Goal: Transaction & Acquisition: Download file/media

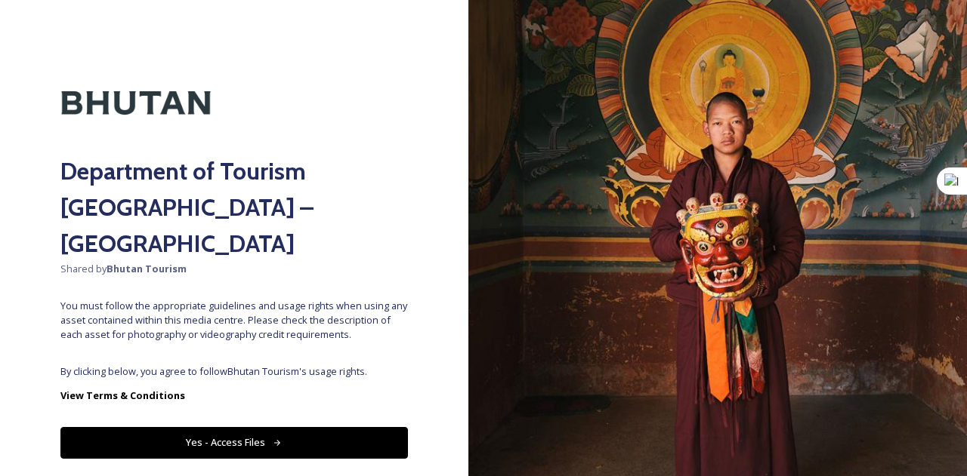
click at [272, 427] on button "Yes - Access Files" at bounding box center [233, 442] width 347 height 31
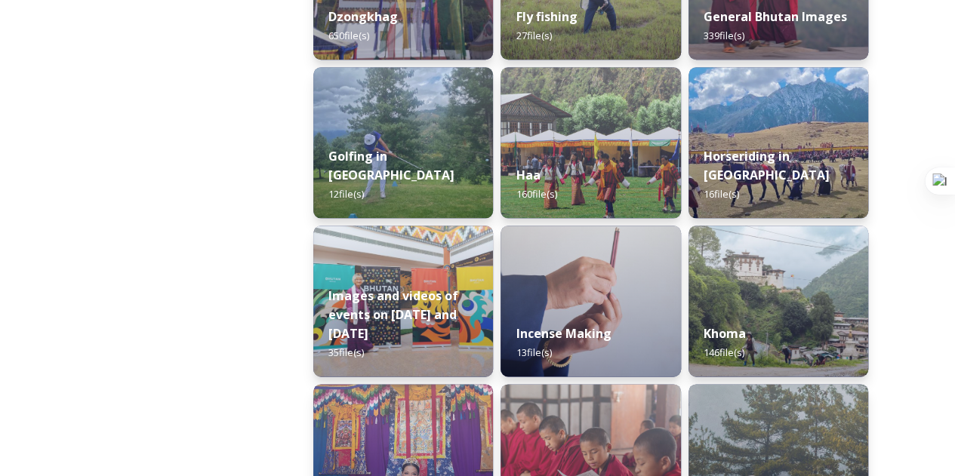
scroll to position [755, 0]
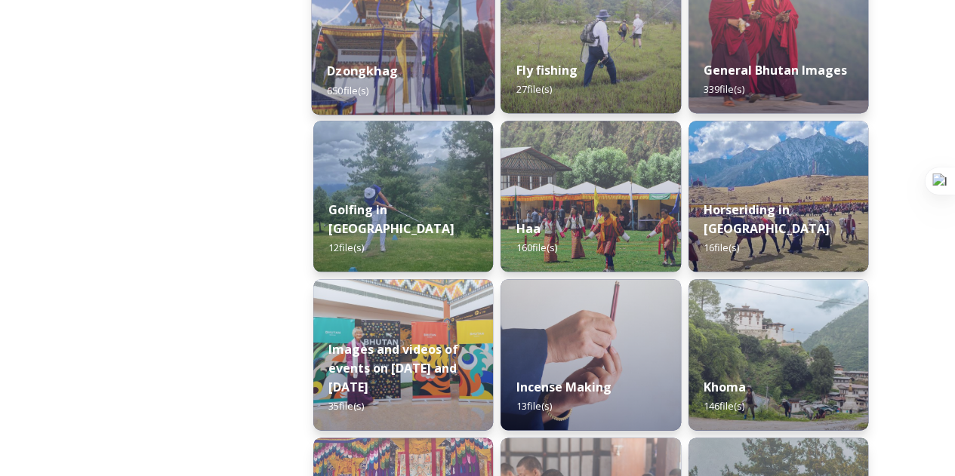
click at [358, 88] on span "650 file(s)" at bounding box center [348, 90] width 42 height 14
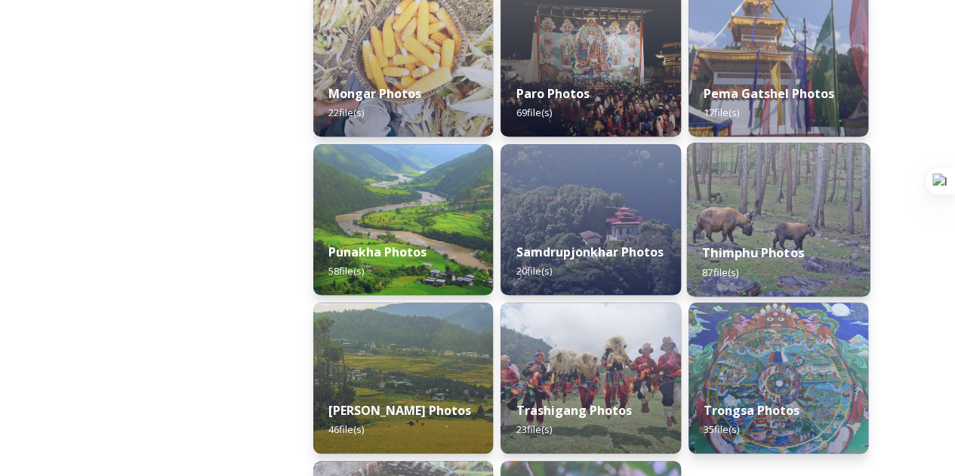
scroll to position [680, 0]
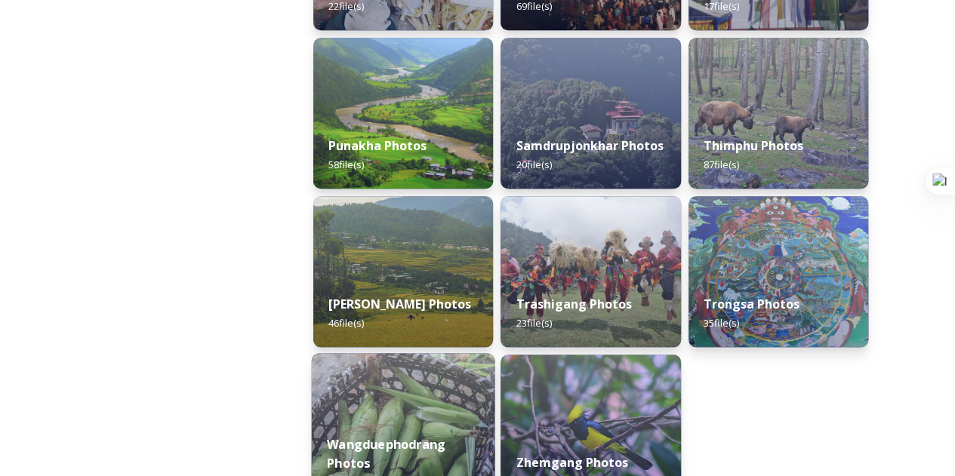
click at [382, 406] on img at bounding box center [404, 430] width 184 height 154
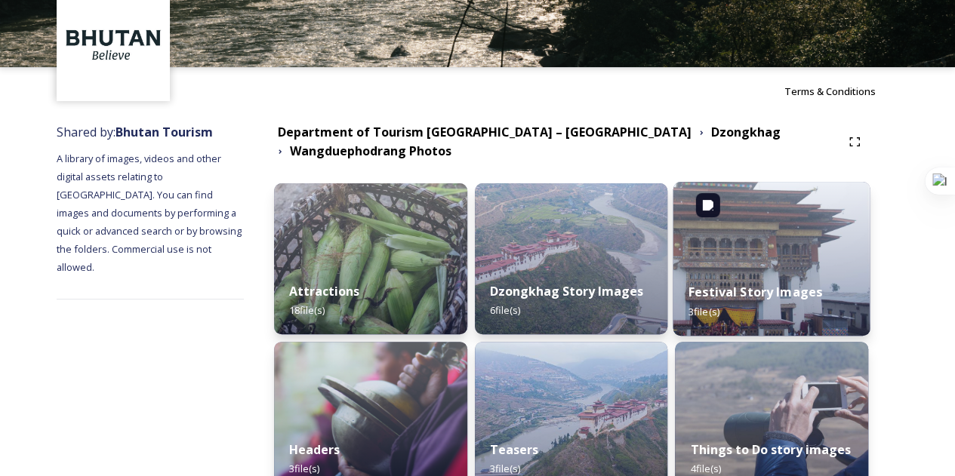
scroll to position [155, 0]
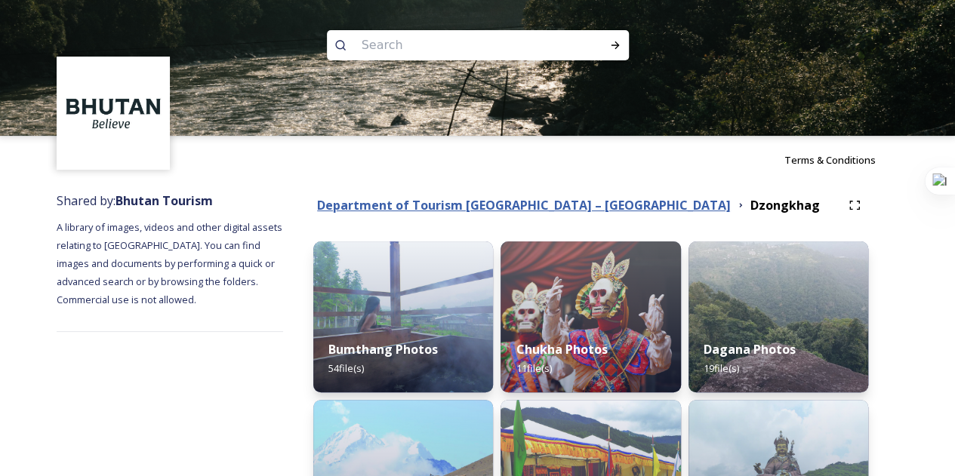
click at [438, 199] on strong "Department of Tourism [GEOGRAPHIC_DATA] – [GEOGRAPHIC_DATA]" at bounding box center [524, 205] width 414 height 17
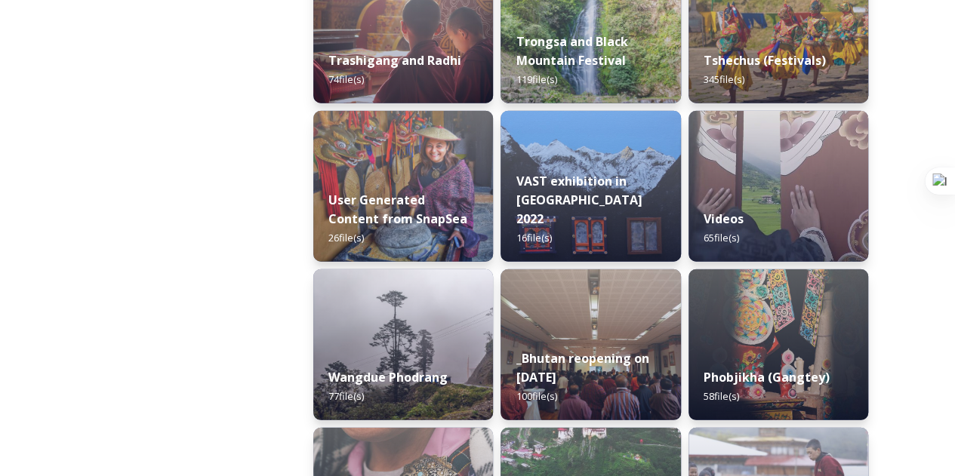
scroll to position [2114, 0]
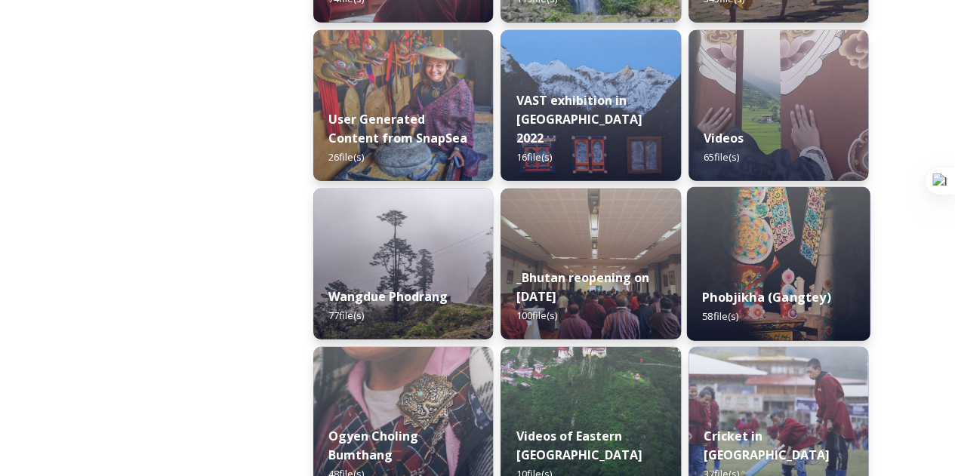
click at [718, 296] on strong "Phobjikha (Gangtey)" at bounding box center [766, 297] width 128 height 17
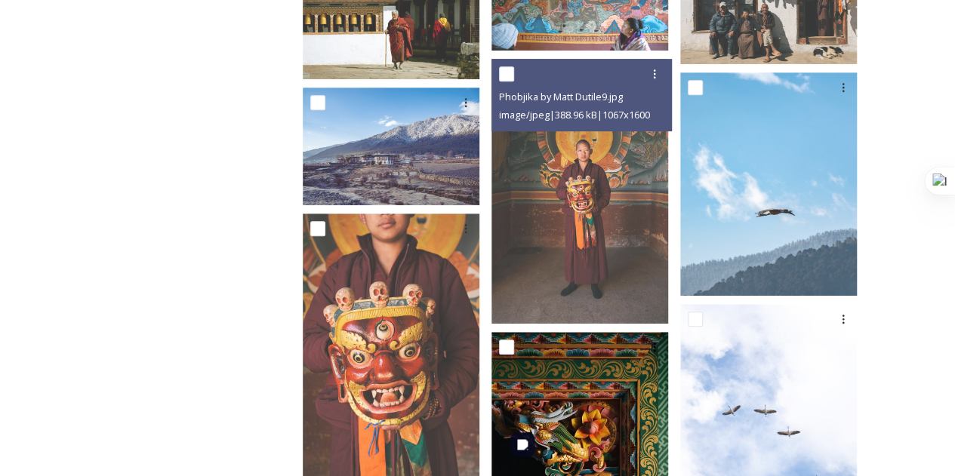
scroll to position [195, 0]
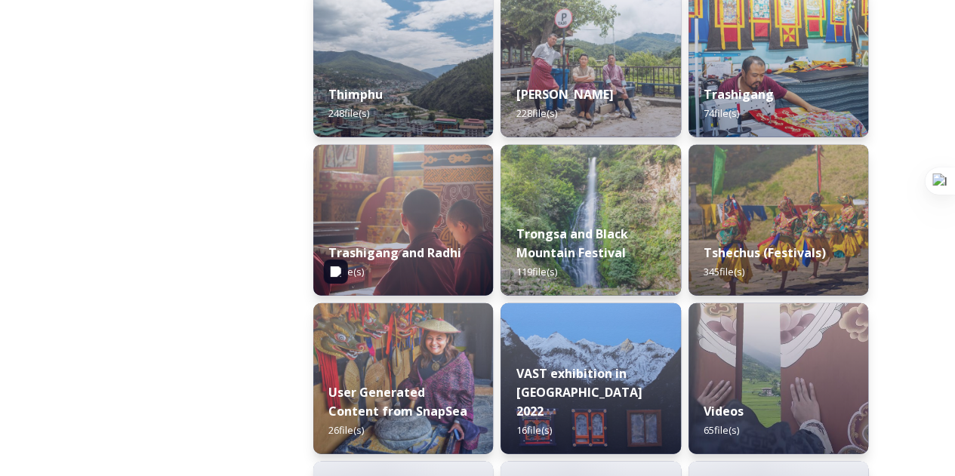
scroll to position [2039, 0]
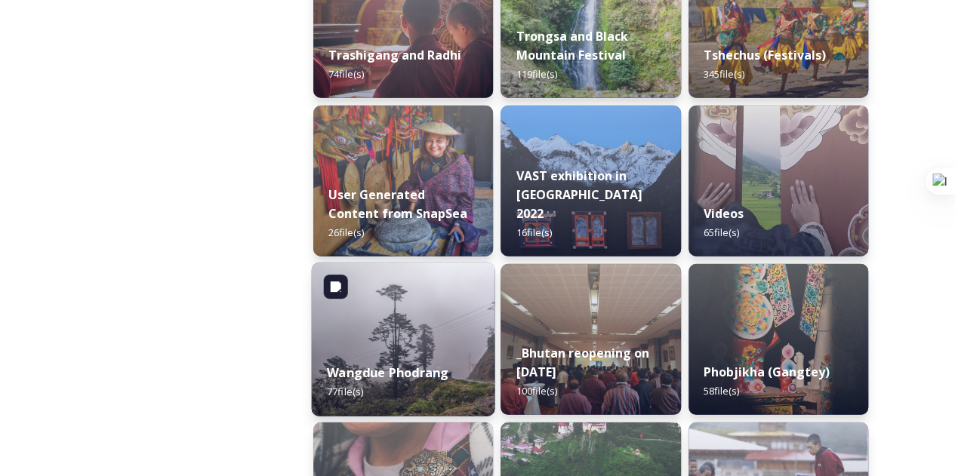
click at [427, 356] on div "Wangdue Phodrang 77 file(s)" at bounding box center [404, 382] width 184 height 69
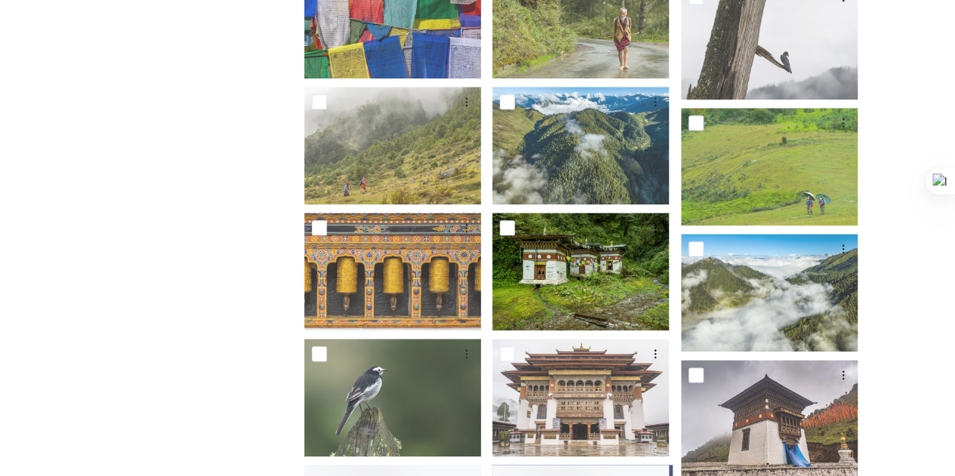
scroll to position [831, 0]
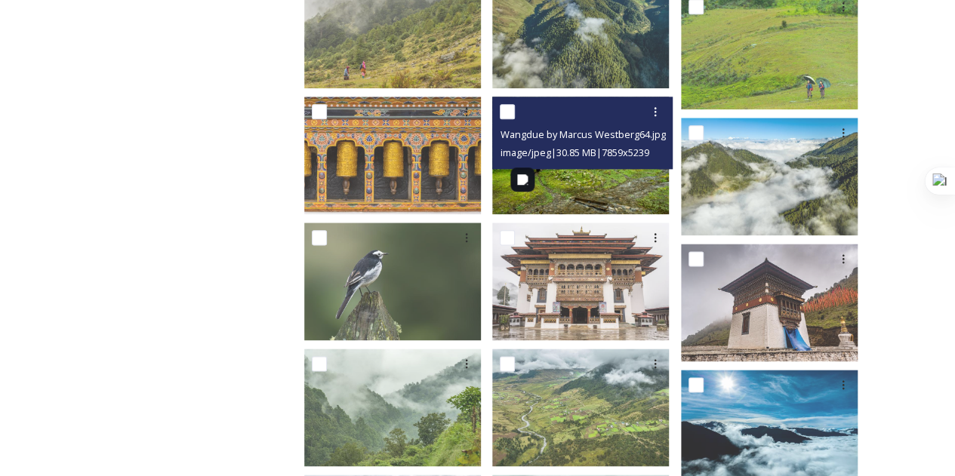
click at [575, 184] on img at bounding box center [580, 156] width 177 height 118
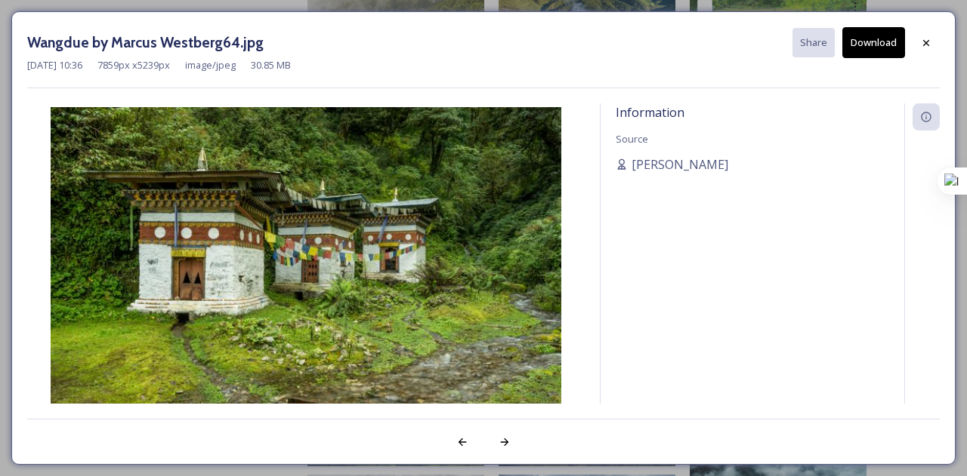
click at [874, 48] on button "Download" at bounding box center [873, 42] width 63 height 31
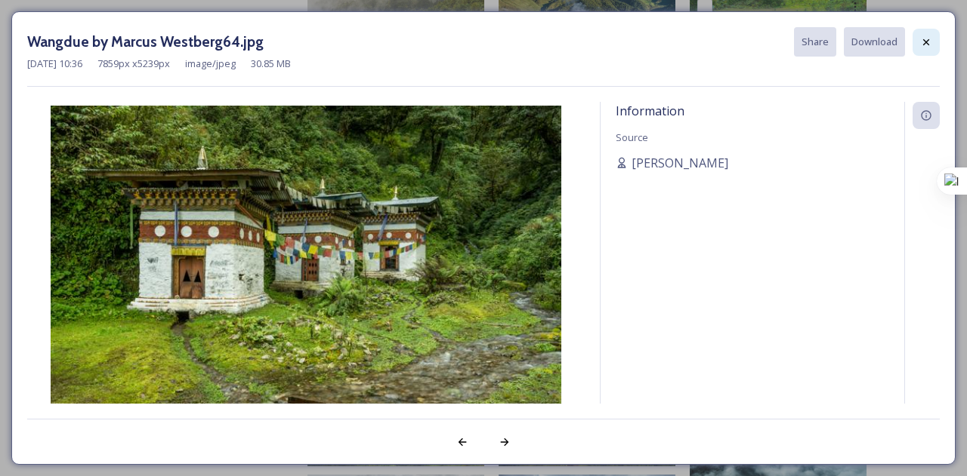
click at [924, 45] on icon at bounding box center [926, 42] width 12 height 12
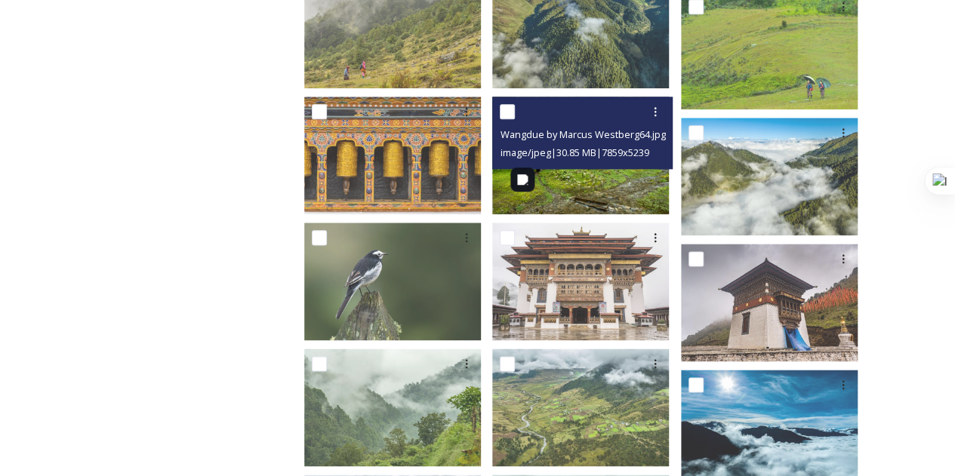
click at [598, 179] on img at bounding box center [580, 156] width 177 height 118
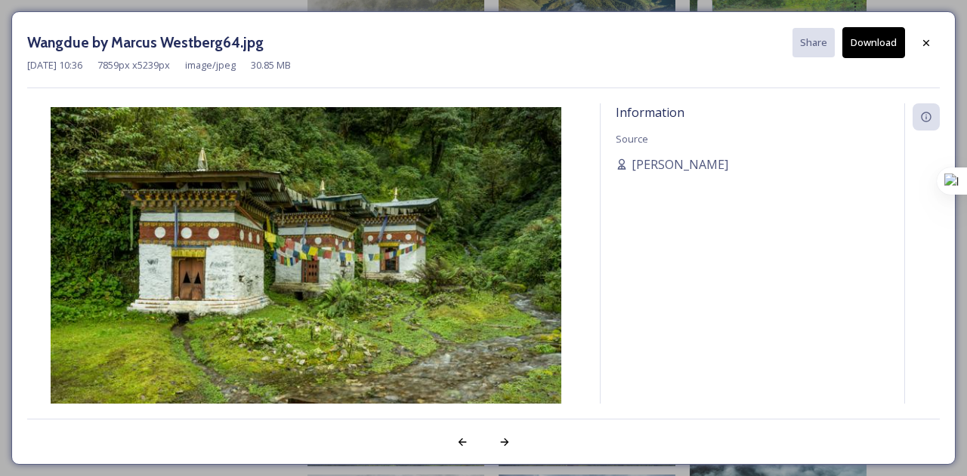
click at [882, 44] on button "Download" at bounding box center [873, 42] width 63 height 31
click at [921, 40] on icon at bounding box center [926, 43] width 12 height 12
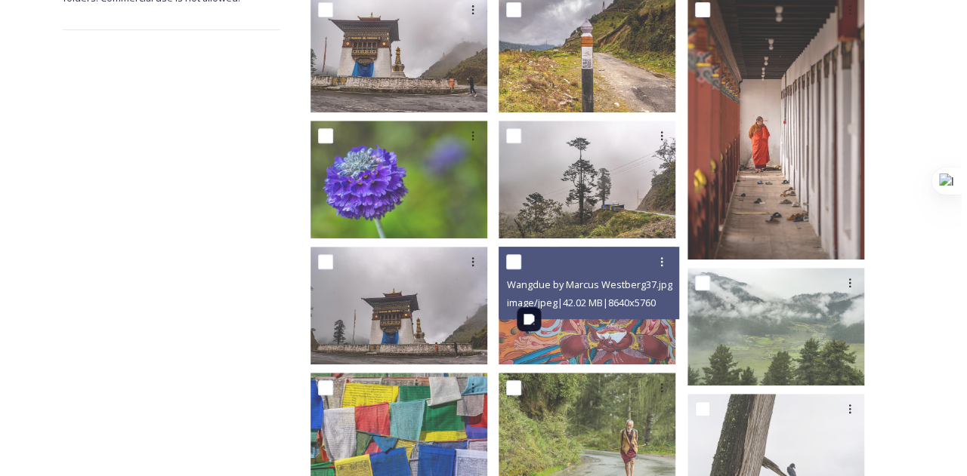
scroll to position [453, 0]
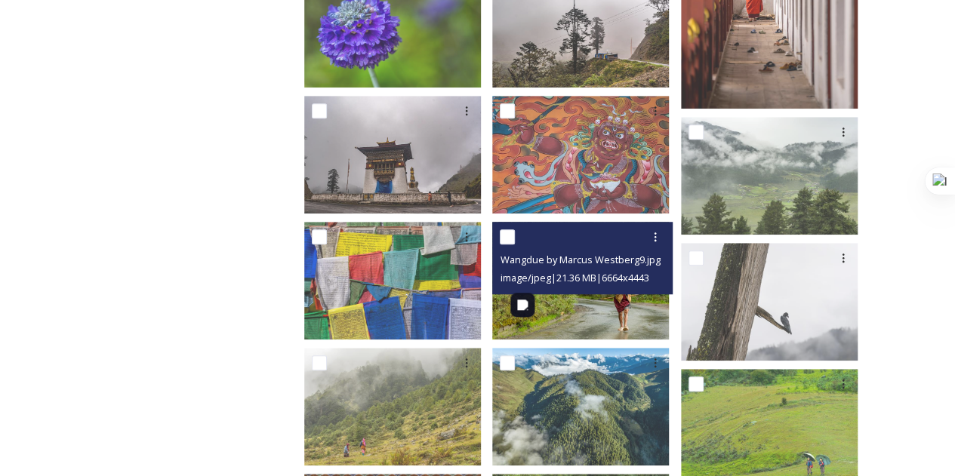
click at [580, 301] on img at bounding box center [580, 281] width 177 height 118
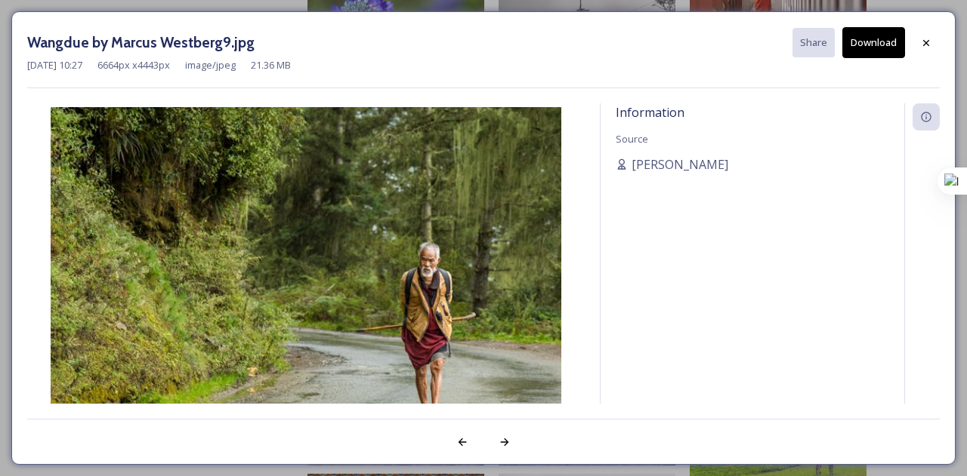
click at [865, 45] on button "Download" at bounding box center [873, 42] width 63 height 31
